Goal: Transaction & Acquisition: Purchase product/service

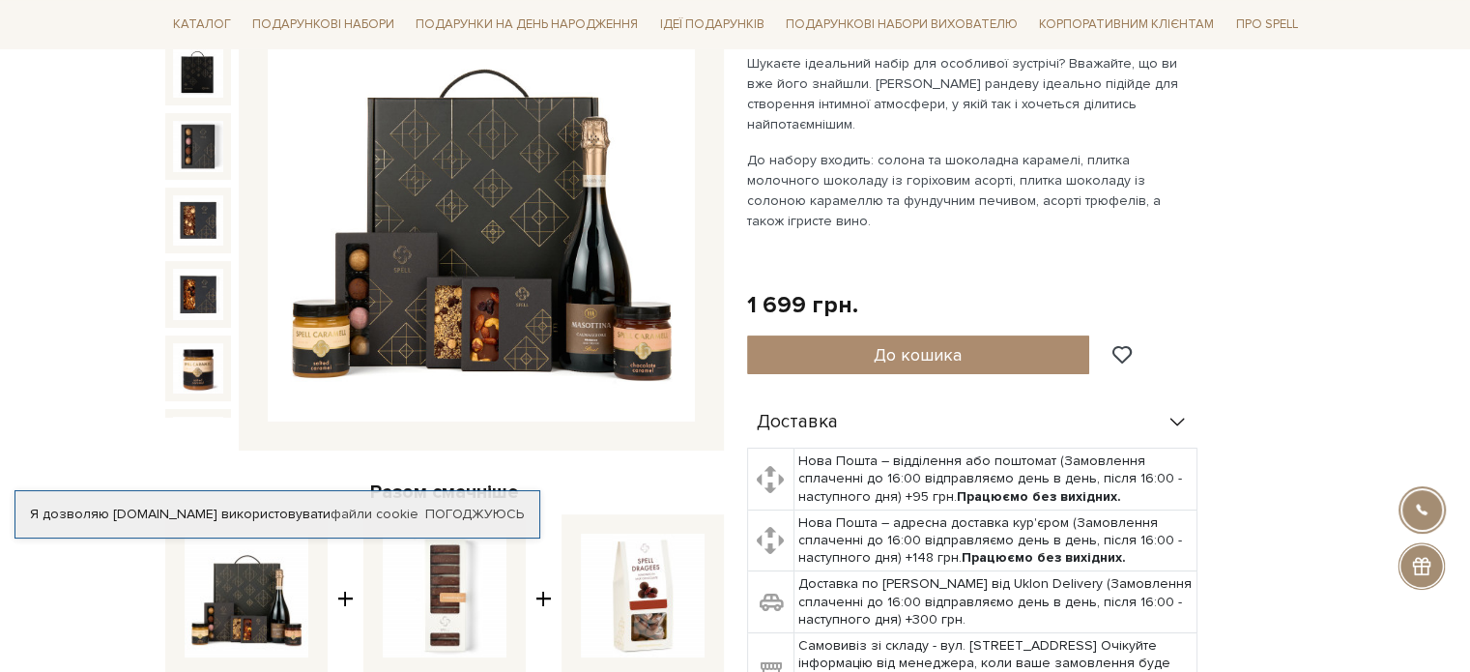
scroll to position [290, 0]
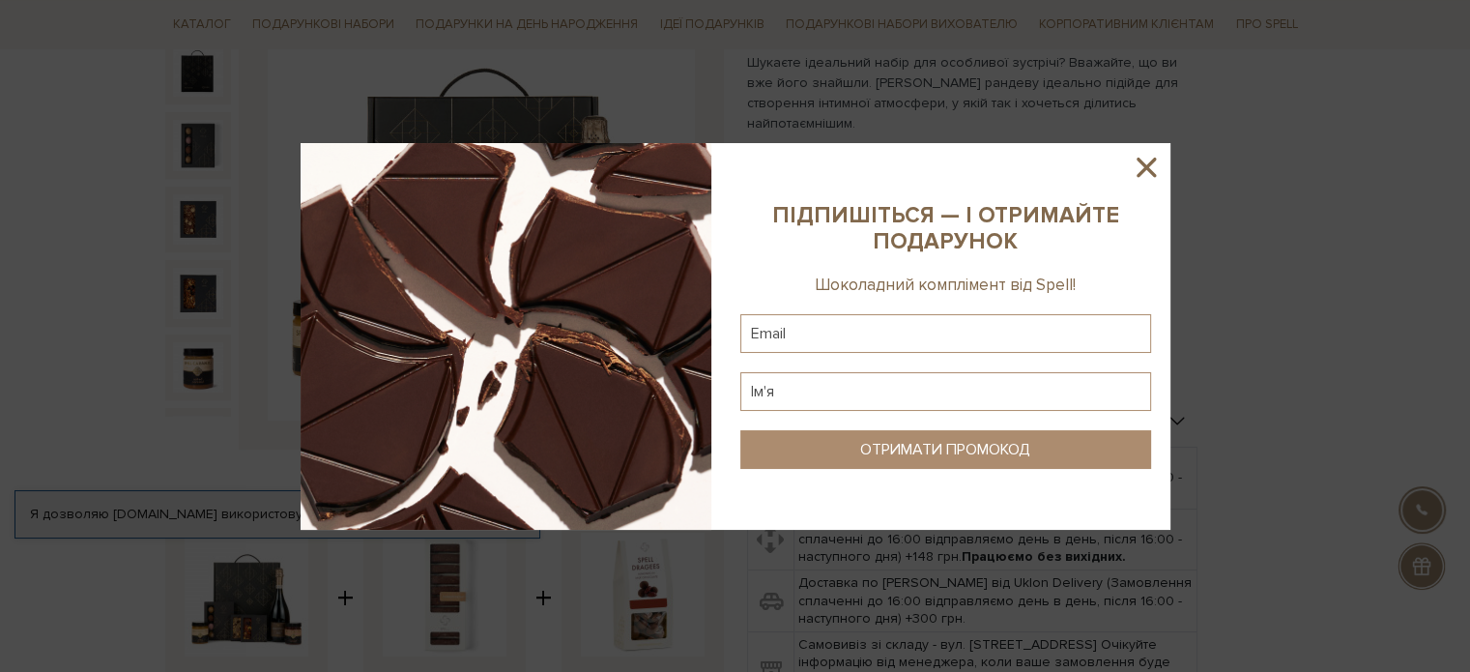
click at [1152, 166] on icon at bounding box center [1146, 167] width 33 height 33
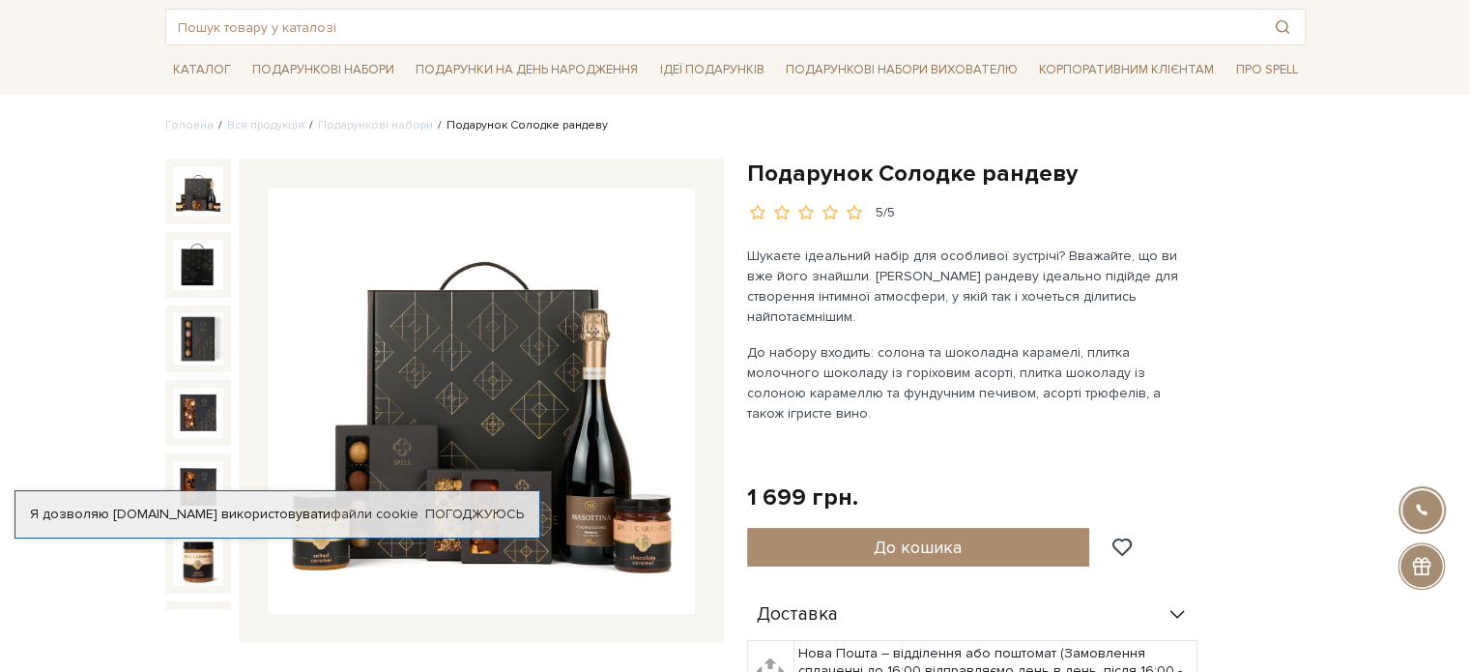
scroll to position [193, 0]
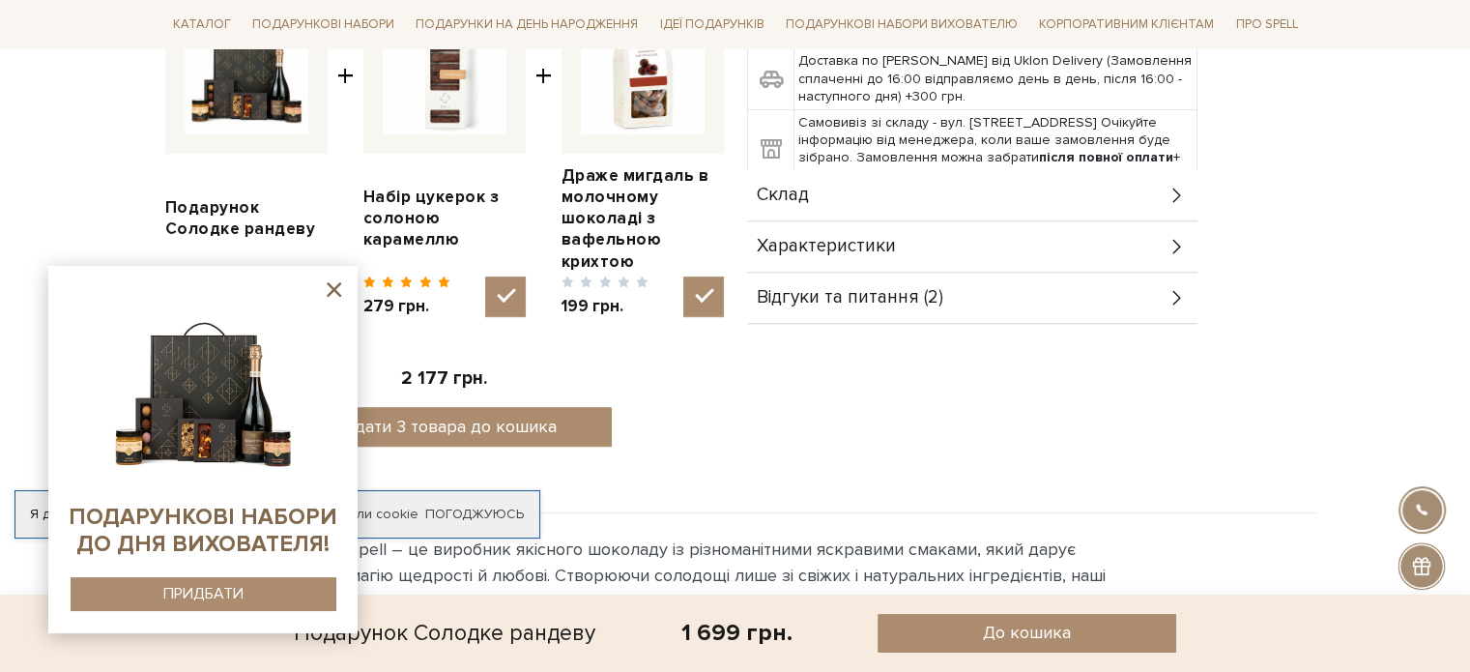
scroll to position [870, 0]
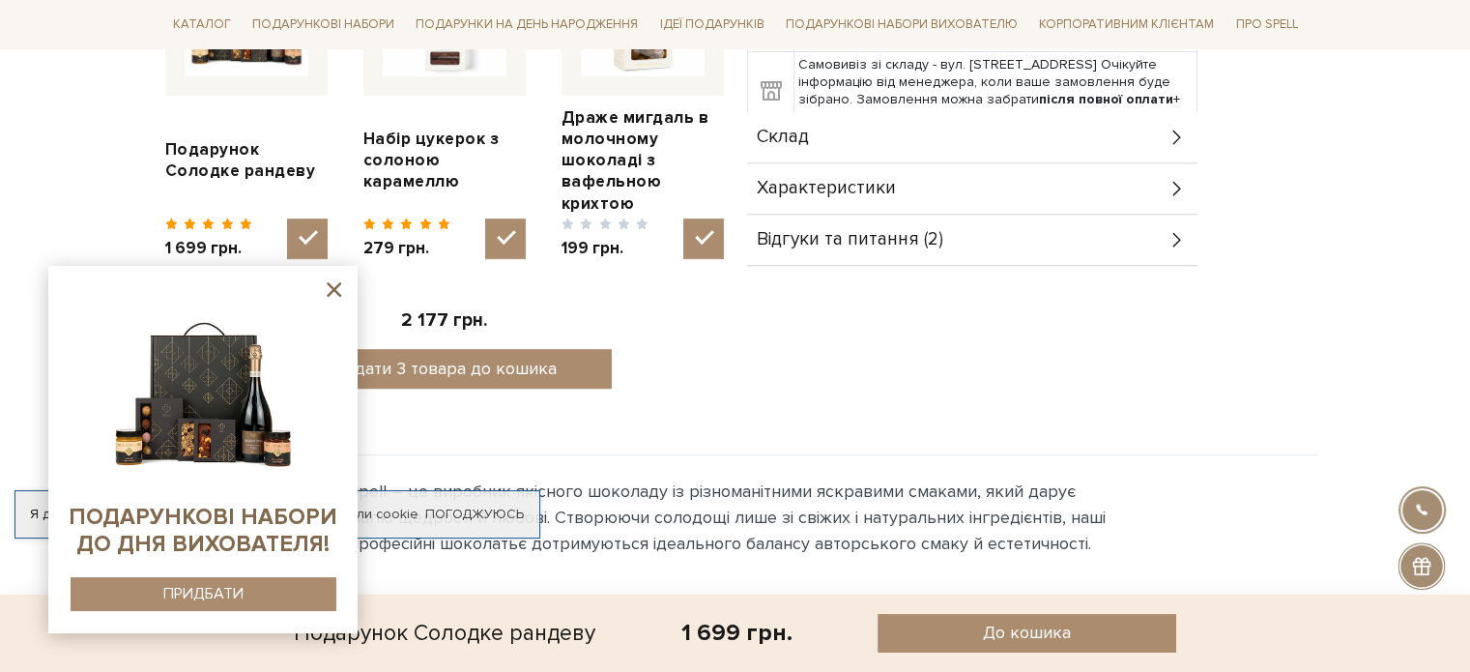
click at [334, 284] on icon at bounding box center [334, 289] width 24 height 24
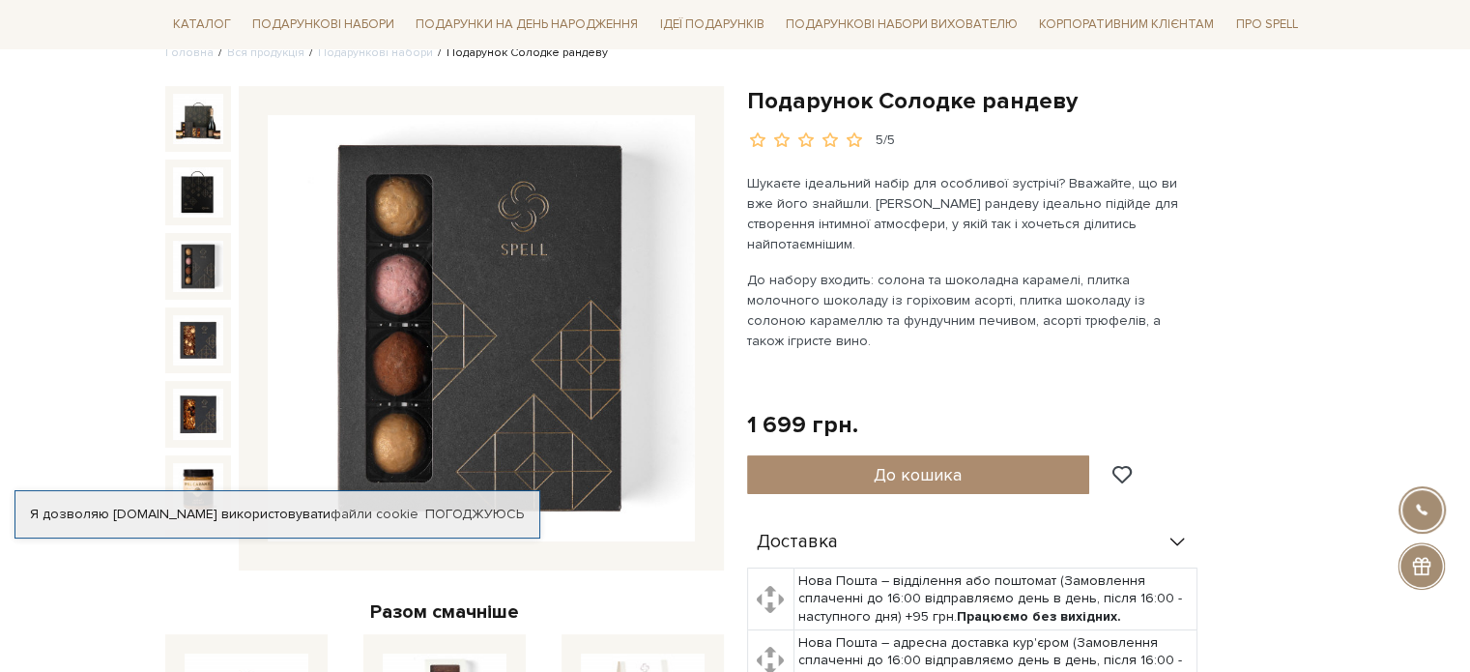
scroll to position [0, 0]
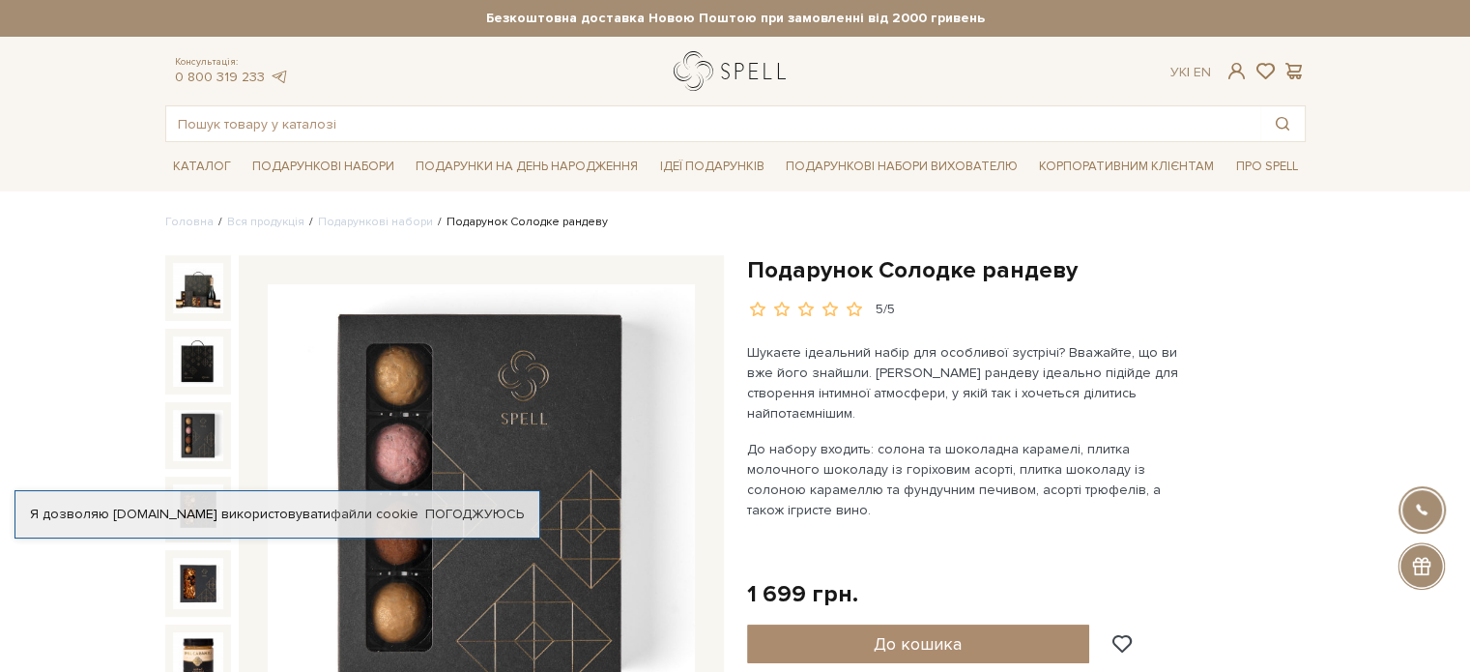
click at [755, 66] on link "logo" at bounding box center [734, 71] width 121 height 40
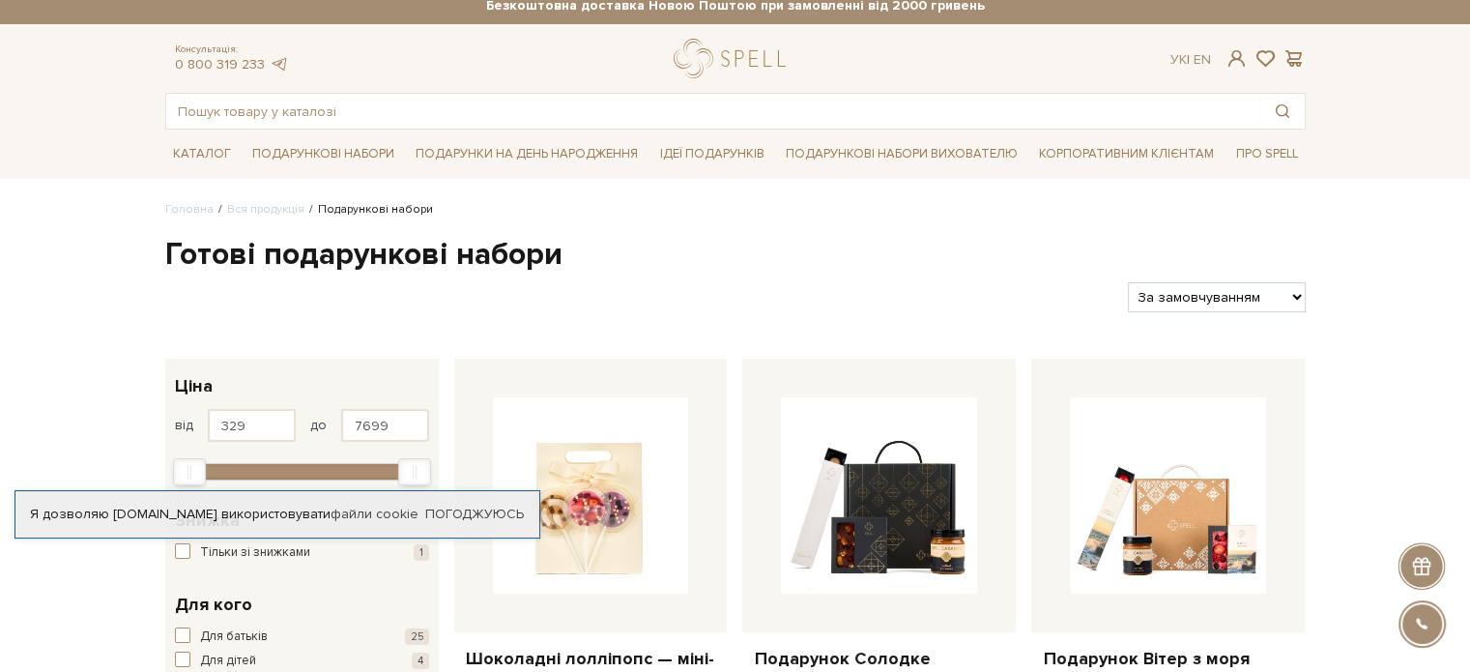
scroll to position [193, 0]
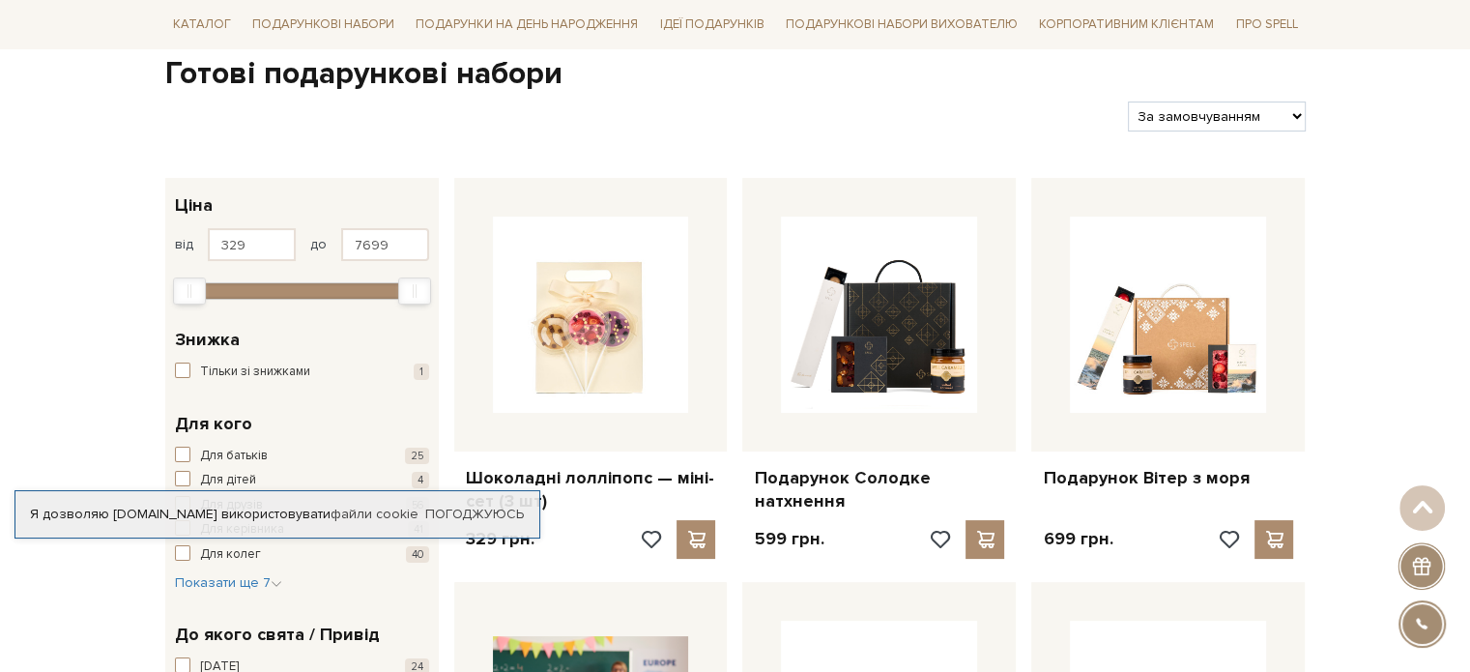
click at [345, 498] on div "Я дозволяю spellchocolate.com використовувати файли cookie Погоджуюсь" at bounding box center [278, 514] width 526 height 48
click at [332, 511] on div "Я дозволяю spellchocolate.com використовувати файли cookie" at bounding box center [277, 514] width 524 height 17
click at [71, 506] on div "Я дозволяю spellchocolate.com використовувати файли cookie" at bounding box center [277, 514] width 524 height 17
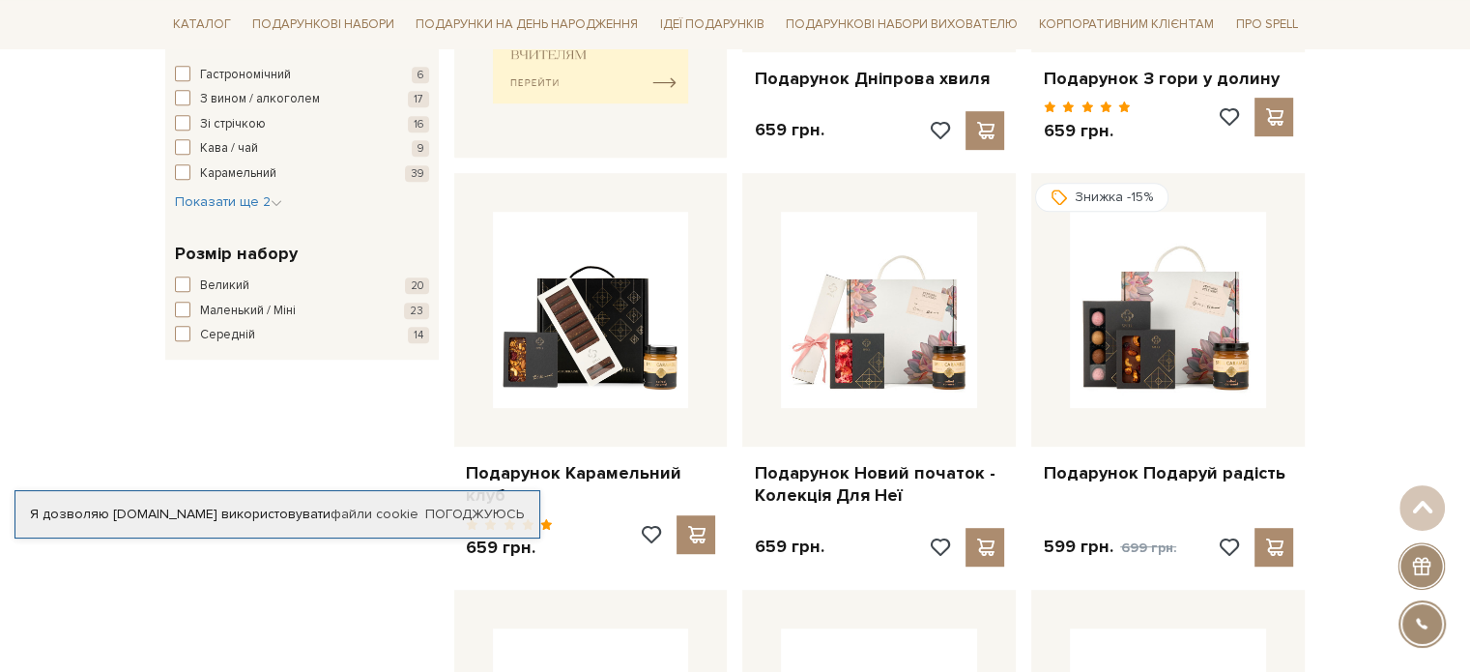
scroll to position [1160, 0]
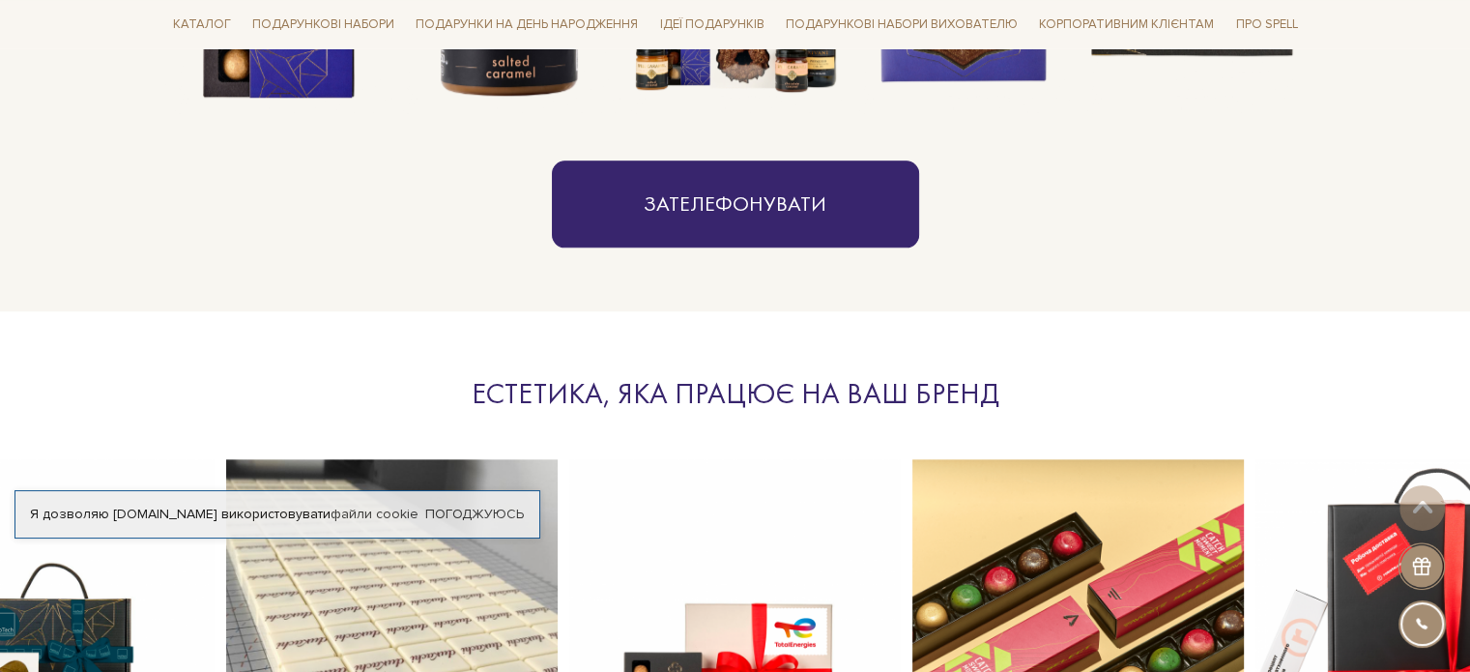
scroll to position [1740, 0]
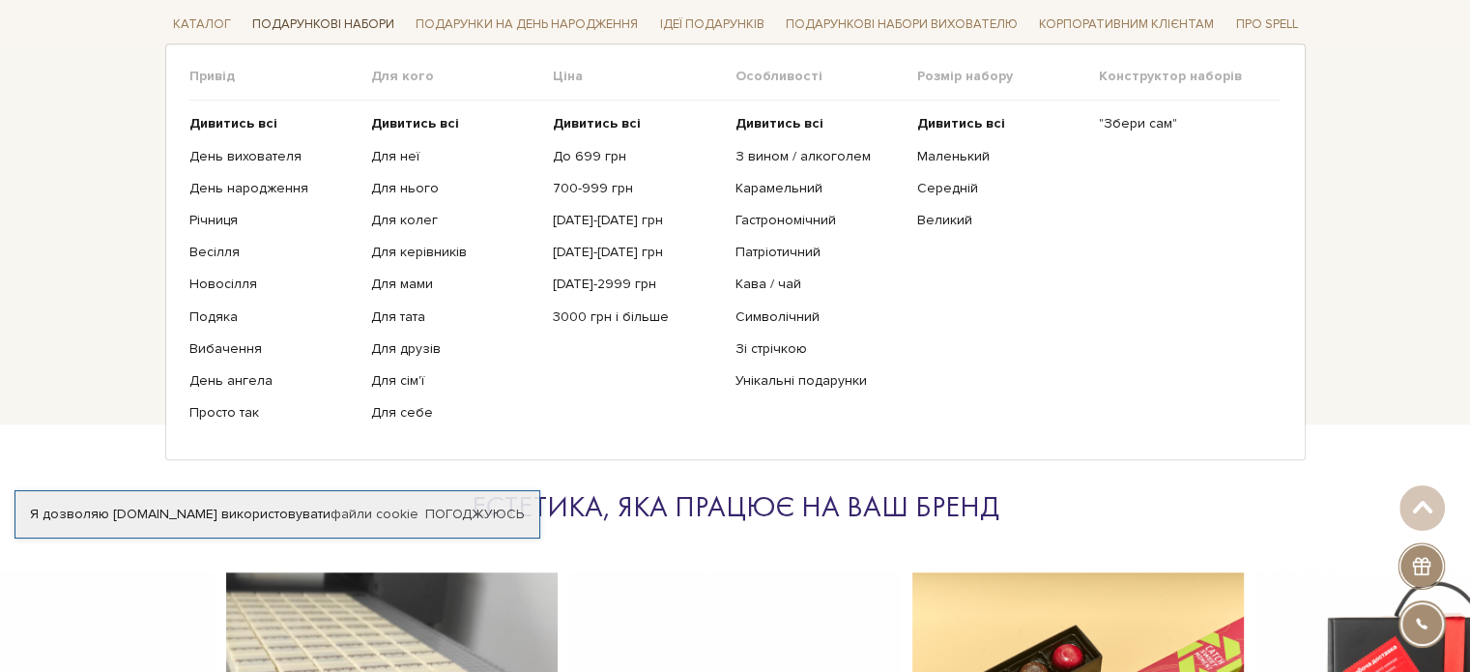
click at [348, 21] on link "Подарункові набори" at bounding box center [324, 25] width 158 height 30
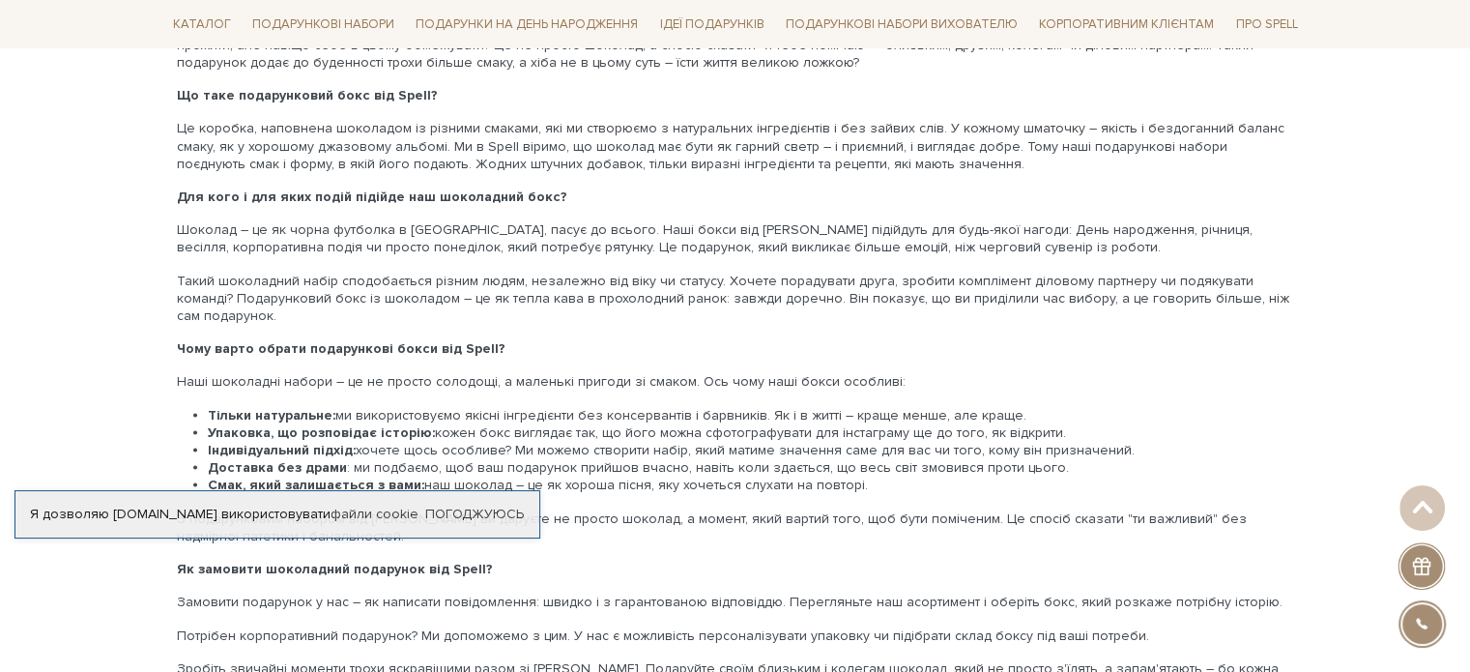
scroll to position [3674, 0]
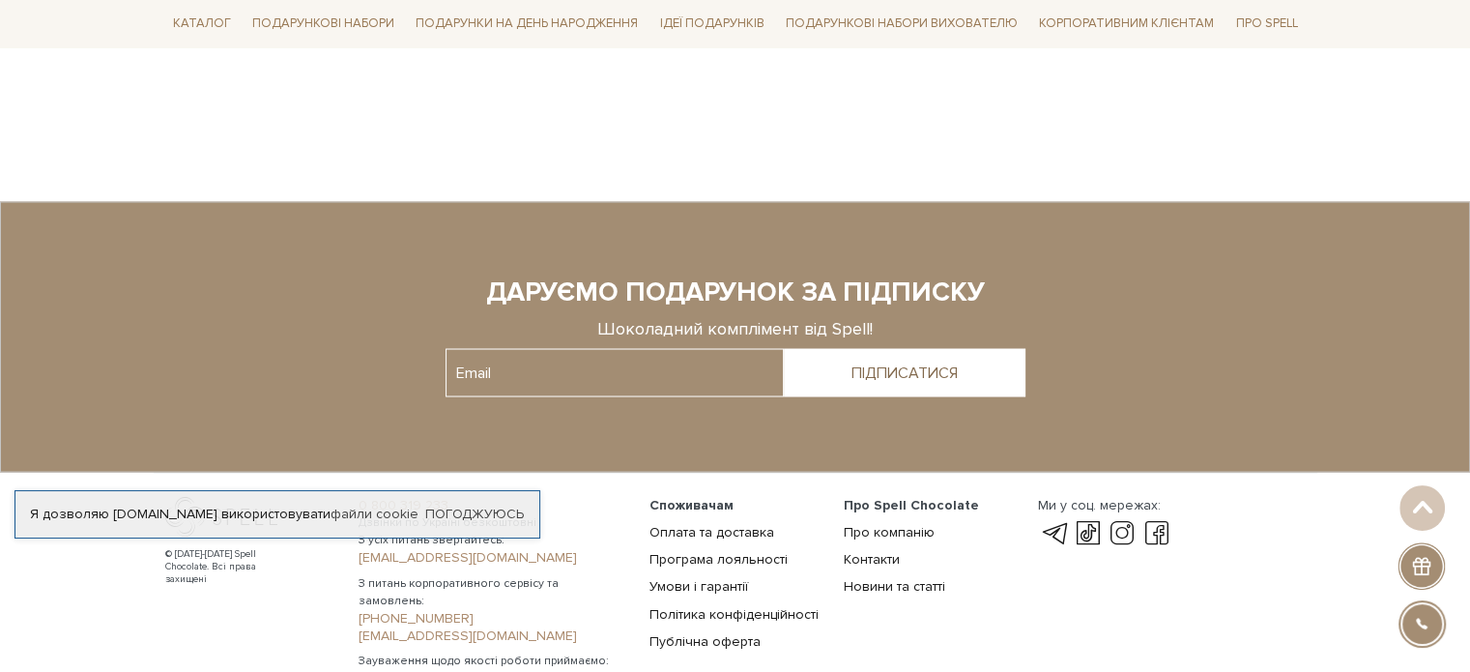
scroll to position [3480, 0]
